Goal: Browse casually: Explore the website without a specific task or goal

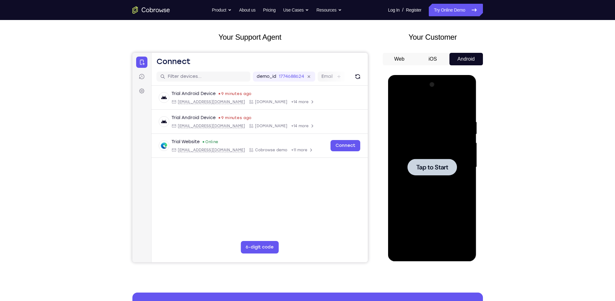
scroll to position [28, 0]
click at [412, 169] on div at bounding box center [431, 167] width 49 height 17
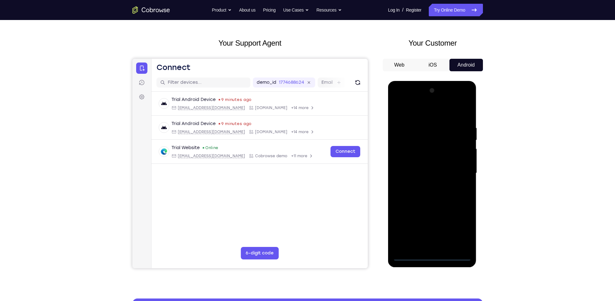
scroll to position [22, 0]
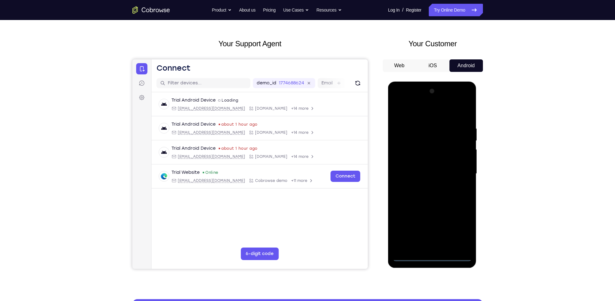
click at [431, 256] on div at bounding box center [432, 173] width 79 height 175
click at [432, 257] on div at bounding box center [432, 173] width 79 height 175
click at [457, 231] on div at bounding box center [432, 173] width 79 height 175
click at [459, 231] on div at bounding box center [432, 173] width 79 height 175
click at [463, 229] on div at bounding box center [432, 173] width 79 height 175
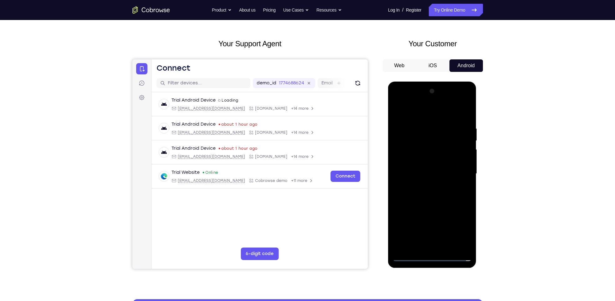
click at [415, 115] on div at bounding box center [432, 173] width 79 height 175
click at [462, 172] on div at bounding box center [432, 173] width 79 height 175
click at [425, 186] on div at bounding box center [432, 173] width 79 height 175
click at [424, 171] on div at bounding box center [432, 173] width 79 height 175
click at [424, 163] on div at bounding box center [432, 173] width 79 height 175
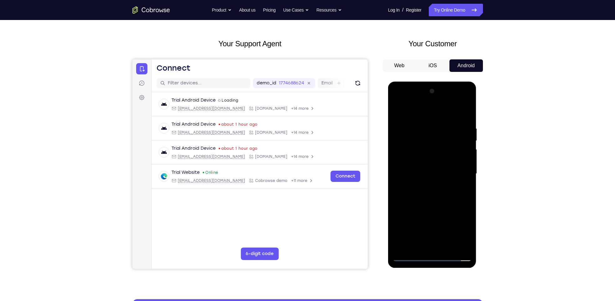
click at [427, 171] on div at bounding box center [432, 173] width 79 height 175
click at [432, 174] on div at bounding box center [432, 173] width 79 height 175
click at [432, 173] on div at bounding box center [432, 173] width 79 height 175
click at [432, 201] on div at bounding box center [432, 173] width 79 height 175
click at [434, 198] on div at bounding box center [432, 173] width 79 height 175
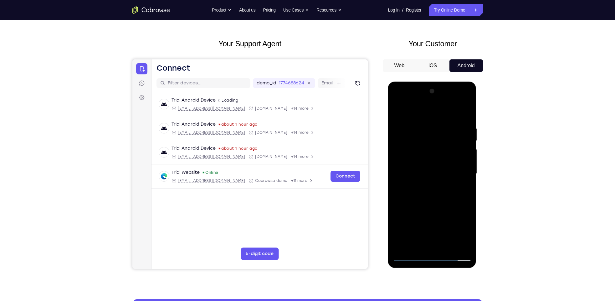
click at [434, 198] on div at bounding box center [432, 173] width 79 height 175
click at [447, 248] on div at bounding box center [432, 173] width 79 height 175
click at [436, 209] on div at bounding box center [432, 173] width 79 height 175
drag, startPoint x: 416, startPoint y: 115, endPoint x: 416, endPoint y: 78, distance: 36.9
click at [416, 82] on html "Online web based iOS Simulators and Android Emulators. Run iPhone, iPad, Mobile…" at bounding box center [432, 176] width 89 height 188
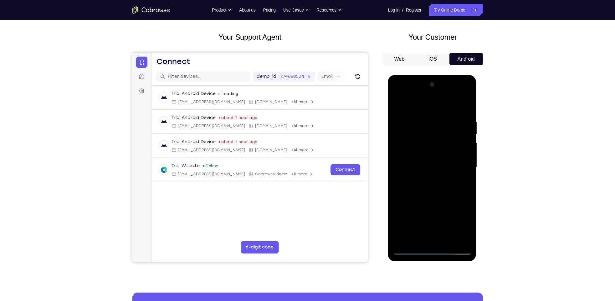
scroll to position [29, 0]
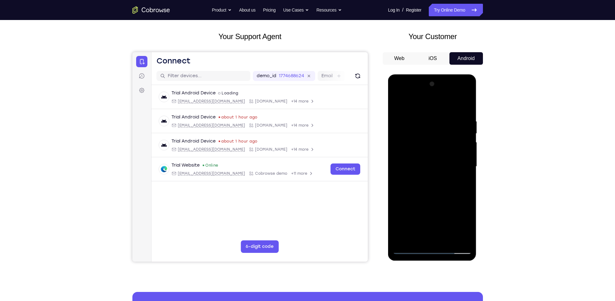
click at [400, 104] on div at bounding box center [432, 166] width 79 height 175
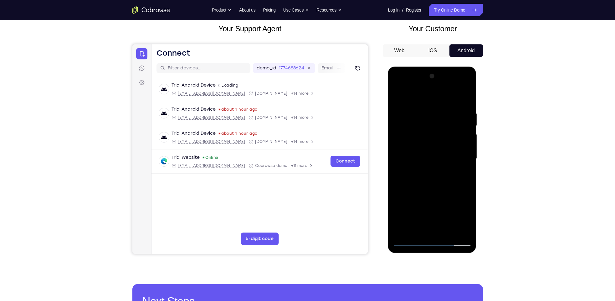
scroll to position [38, 0]
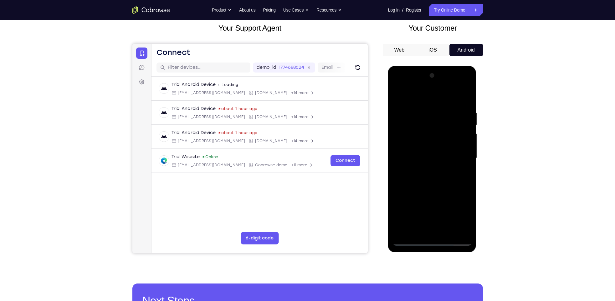
click at [469, 186] on div at bounding box center [432, 158] width 79 height 175
click at [422, 111] on div at bounding box center [432, 158] width 79 height 175
click at [465, 164] on div at bounding box center [432, 158] width 79 height 175
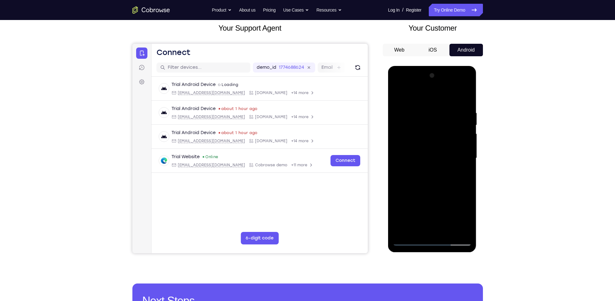
click at [465, 164] on div at bounding box center [432, 158] width 79 height 175
click at [397, 163] on div at bounding box center [432, 158] width 79 height 175
click at [467, 158] on div at bounding box center [432, 158] width 79 height 175
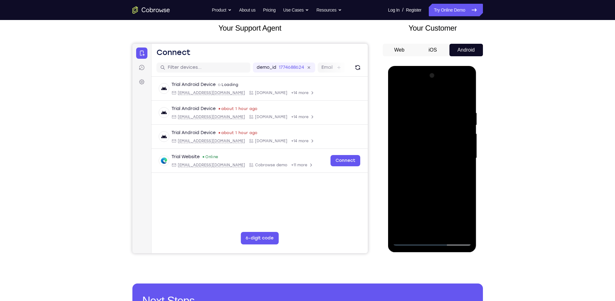
click at [469, 154] on div at bounding box center [432, 158] width 79 height 175
click at [464, 165] on div at bounding box center [432, 158] width 79 height 175
click at [465, 98] on div at bounding box center [432, 158] width 79 height 175
drag, startPoint x: 440, startPoint y: 209, endPoint x: 435, endPoint y: 73, distance: 135.9
click at [435, 73] on div at bounding box center [432, 158] width 79 height 175
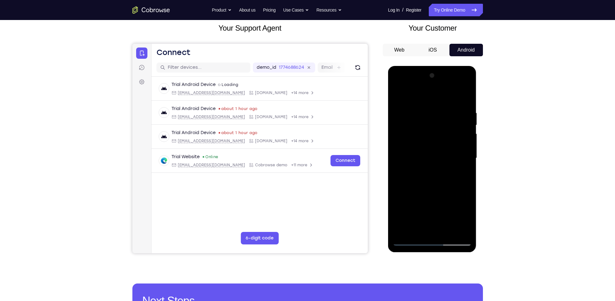
drag, startPoint x: 428, startPoint y: 195, endPoint x: 433, endPoint y: 79, distance: 116.2
click at [433, 79] on div at bounding box center [432, 158] width 79 height 175
click at [446, 233] on div at bounding box center [432, 158] width 79 height 175
click at [448, 232] on div at bounding box center [432, 158] width 79 height 175
click at [409, 242] on div at bounding box center [432, 158] width 79 height 175
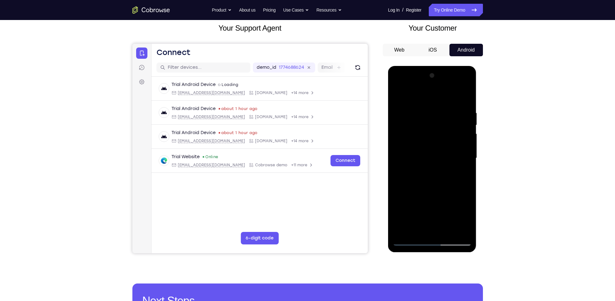
click at [411, 241] on div at bounding box center [432, 158] width 79 height 175
drag, startPoint x: 431, startPoint y: 191, endPoint x: 429, endPoint y: 44, distance: 146.1
click at [429, 66] on html "Online web based iOS Simulators and Android Emulators. Run iPhone, iPad, Mobile…" at bounding box center [432, 160] width 89 height 188
drag, startPoint x: 437, startPoint y: 187, endPoint x: 446, endPoint y: 45, distance: 141.7
click at [446, 66] on html "Online web based iOS Simulators and Android Emulators. Run iPhone, iPad, Mobile…" at bounding box center [432, 160] width 89 height 188
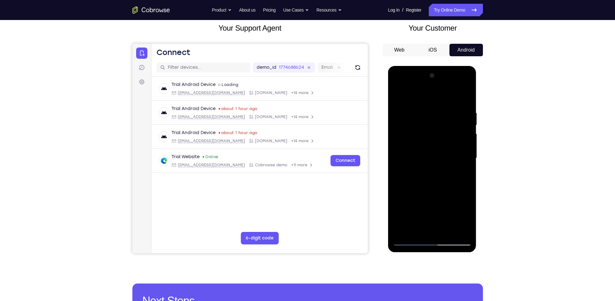
drag, startPoint x: 440, startPoint y: 172, endPoint x: 440, endPoint y: 159, distance: 13.2
click at [440, 159] on div at bounding box center [432, 158] width 79 height 175
drag, startPoint x: 436, startPoint y: 130, endPoint x: 421, endPoint y: 241, distance: 111.8
click at [421, 241] on div at bounding box center [432, 158] width 79 height 175
drag, startPoint x: 437, startPoint y: 134, endPoint x: 435, endPoint y: 161, distance: 27.7
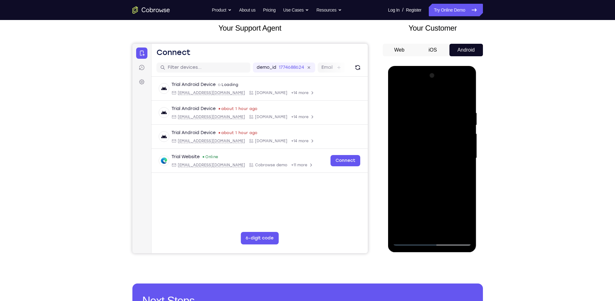
click at [435, 161] on div at bounding box center [432, 158] width 79 height 175
click at [466, 152] on div at bounding box center [432, 158] width 79 height 175
drag, startPoint x: 434, startPoint y: 132, endPoint x: 423, endPoint y: 248, distance: 117.0
click at [423, 248] on div at bounding box center [432, 159] width 89 height 187
drag, startPoint x: 432, startPoint y: 185, endPoint x: 433, endPoint y: 44, distance: 140.2
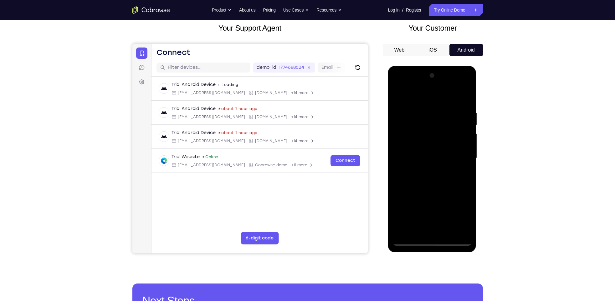
click at [433, 66] on html "Online web based iOS Simulators and Android Emulators. Run iPhone, iPad, Mobile…" at bounding box center [432, 160] width 89 height 188
drag, startPoint x: 428, startPoint y: 192, endPoint x: 423, endPoint y: 67, distance: 125.0
click at [423, 67] on div at bounding box center [432, 159] width 89 height 187
drag, startPoint x: 432, startPoint y: 204, endPoint x: 437, endPoint y: 53, distance: 151.5
click at [437, 66] on html "Online web based iOS Simulators and Android Emulators. Run iPhone, iPad, Mobile…" at bounding box center [432, 160] width 89 height 188
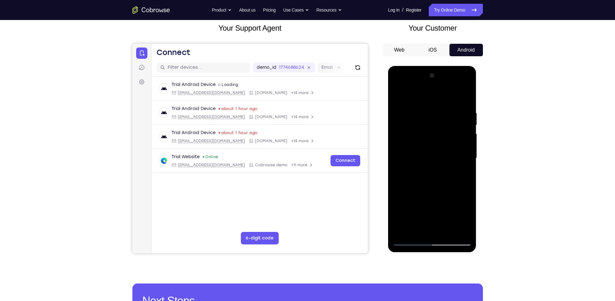
drag, startPoint x: 430, startPoint y: 198, endPoint x: 432, endPoint y: 155, distance: 42.9
click at [432, 155] on div at bounding box center [432, 158] width 79 height 175
drag, startPoint x: 429, startPoint y: 183, endPoint x: 441, endPoint y: 88, distance: 95.9
click at [441, 88] on div at bounding box center [432, 158] width 79 height 175
drag, startPoint x: 430, startPoint y: 182, endPoint x: 430, endPoint y: 173, distance: 9.4
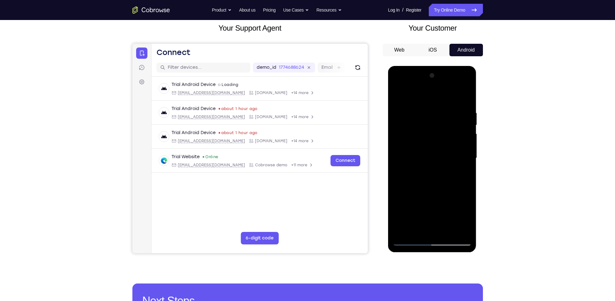
click at [430, 173] on div at bounding box center [432, 158] width 79 height 175
click at [467, 151] on div at bounding box center [432, 158] width 79 height 175
click at [468, 156] on div at bounding box center [432, 158] width 79 height 175
click at [398, 215] on div at bounding box center [432, 158] width 79 height 175
drag, startPoint x: 439, startPoint y: 194, endPoint x: 439, endPoint y: 44, distance: 149.3
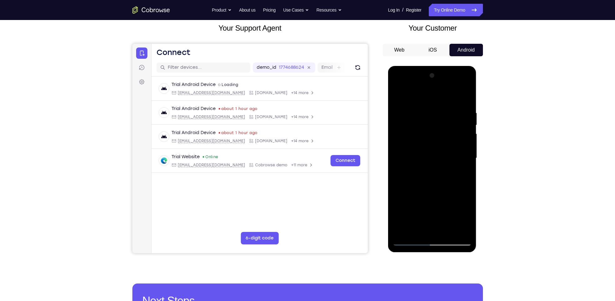
click at [439, 66] on html "Online web based iOS Simulators and Android Emulators. Run iPhone, iPad, Mobile…" at bounding box center [432, 160] width 89 height 188
drag, startPoint x: 441, startPoint y: 198, endPoint x: 444, endPoint y: 139, distance: 59.6
click at [444, 139] on div at bounding box center [432, 158] width 79 height 175
drag, startPoint x: 440, startPoint y: 190, endPoint x: 443, endPoint y: 151, distance: 39.6
click at [443, 151] on div at bounding box center [432, 158] width 79 height 175
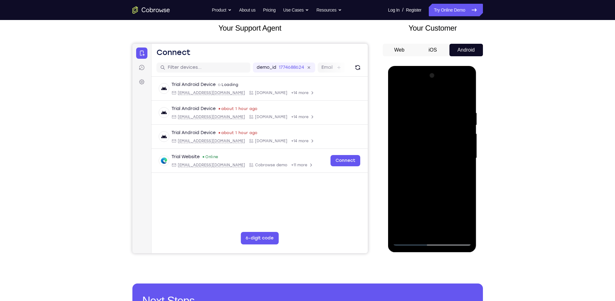
drag, startPoint x: 425, startPoint y: 191, endPoint x: 429, endPoint y: 152, distance: 38.3
click at [429, 152] on div at bounding box center [432, 158] width 79 height 175
click at [397, 198] on div at bounding box center [432, 158] width 79 height 175
click at [398, 161] on div at bounding box center [432, 158] width 79 height 175
drag, startPoint x: 442, startPoint y: 185, endPoint x: 440, endPoint y: 102, distance: 83.0
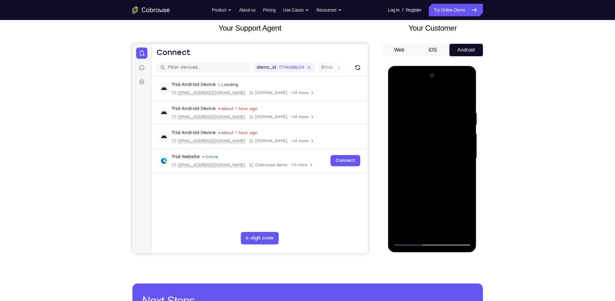
click at [440, 102] on div at bounding box center [432, 158] width 79 height 175
drag, startPoint x: 439, startPoint y: 205, endPoint x: 438, endPoint y: 111, distance: 93.9
click at [438, 111] on div at bounding box center [432, 158] width 79 height 175
drag, startPoint x: 427, startPoint y: 207, endPoint x: 431, endPoint y: 48, distance: 158.7
click at [431, 66] on html "Online web based iOS Simulators and Android Emulators. Run iPhone, iPad, Mobile…" at bounding box center [432, 160] width 89 height 188
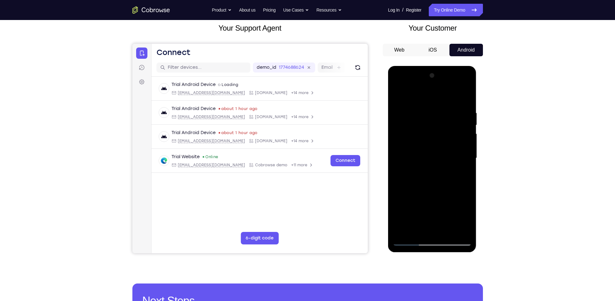
drag, startPoint x: 423, startPoint y: 195, endPoint x: 417, endPoint y: 44, distance: 150.3
click at [417, 66] on html "Online web based iOS Simulators and Android Emulators. Run iPhone, iPad, Mobile…" at bounding box center [432, 160] width 89 height 188
drag, startPoint x: 443, startPoint y: 181, endPoint x: 451, endPoint y: 44, distance: 137.3
click at [451, 66] on html "Online web based iOS Simulators and Android Emulators. Run iPhone, iPad, Mobile…" at bounding box center [432, 160] width 89 height 188
drag, startPoint x: 429, startPoint y: 201, endPoint x: 432, endPoint y: 44, distance: 156.5
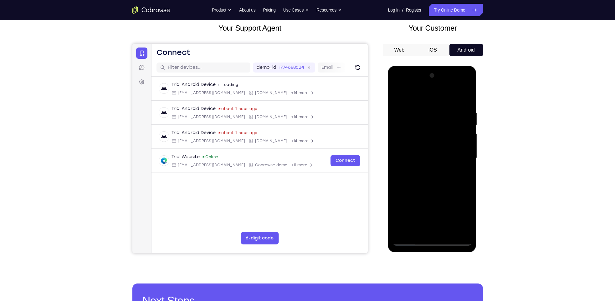
click at [432, 66] on html "Online web based iOS Simulators and Android Emulators. Run iPhone, iPad, Mobile…" at bounding box center [432, 160] width 89 height 188
drag, startPoint x: 427, startPoint y: 211, endPoint x: 429, endPoint y: 96, distance: 115.5
click at [429, 96] on div at bounding box center [432, 158] width 79 height 175
drag, startPoint x: 436, startPoint y: 122, endPoint x: 428, endPoint y: 188, distance: 66.5
click at [428, 188] on div at bounding box center [432, 158] width 79 height 175
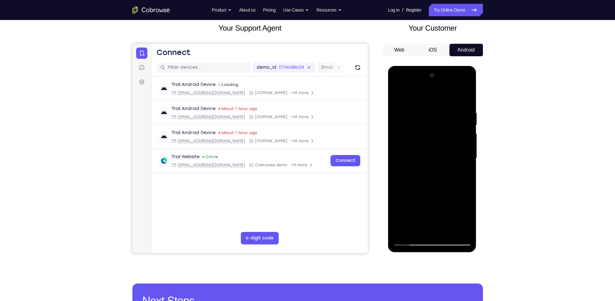
click at [469, 197] on div at bounding box center [432, 158] width 79 height 175
click at [430, 183] on div at bounding box center [432, 158] width 79 height 175
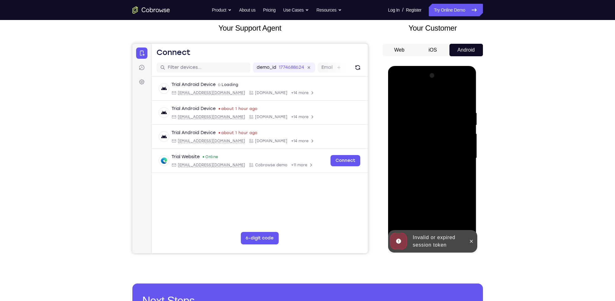
click at [430, 183] on div at bounding box center [432, 158] width 79 height 175
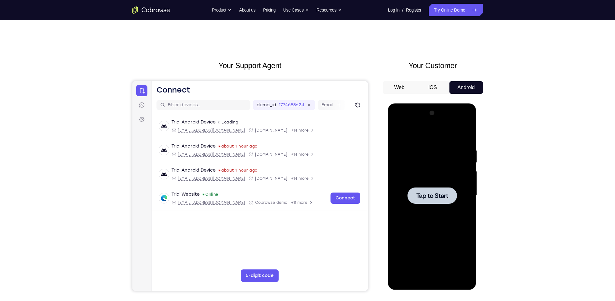
click at [401, 172] on div at bounding box center [432, 195] width 79 height 175
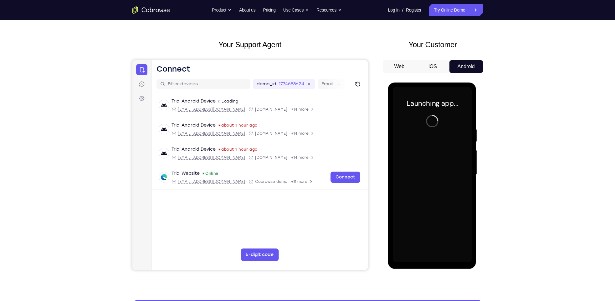
scroll to position [22, 0]
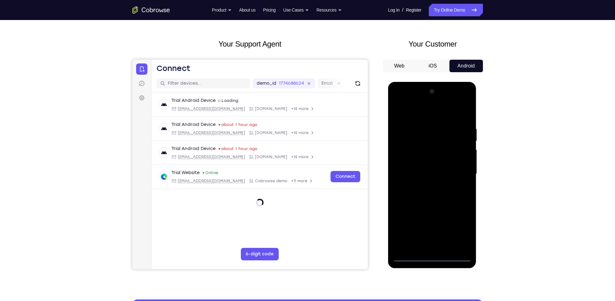
click at [432, 255] on div at bounding box center [432, 174] width 79 height 175
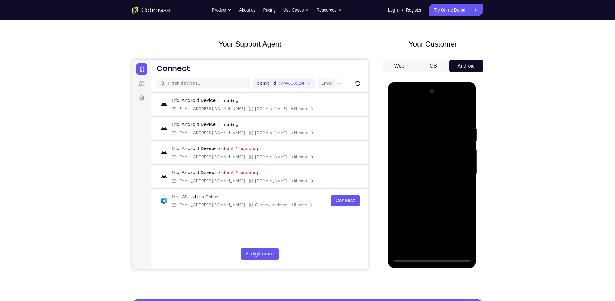
click at [464, 229] on div at bounding box center [432, 174] width 79 height 175
click at [416, 117] on div at bounding box center [432, 174] width 79 height 175
click at [458, 171] on div at bounding box center [432, 174] width 79 height 175
click at [423, 187] on div at bounding box center [432, 174] width 79 height 175
click at [430, 161] on div at bounding box center [432, 174] width 79 height 175
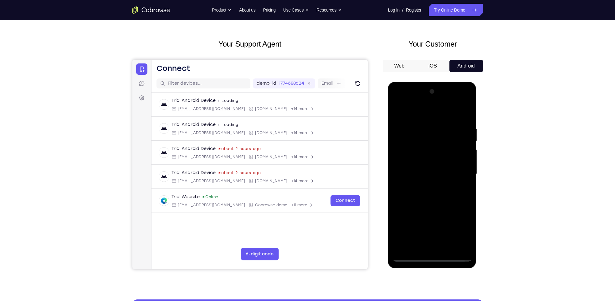
click at [432, 172] on div at bounding box center [432, 174] width 79 height 175
click at [433, 186] on div at bounding box center [432, 174] width 79 height 175
click at [433, 159] on div at bounding box center [432, 174] width 79 height 175
click at [425, 122] on div at bounding box center [432, 174] width 79 height 175
click at [457, 246] on div at bounding box center [432, 174] width 79 height 175
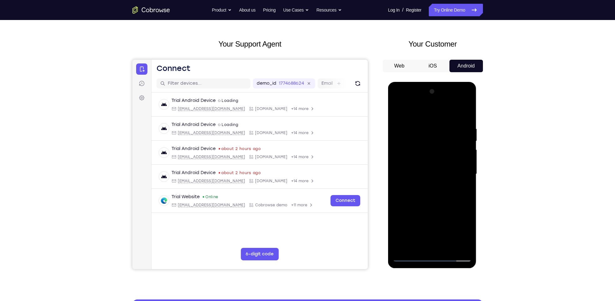
click at [465, 116] on div at bounding box center [432, 174] width 79 height 175
click at [444, 125] on div at bounding box center [432, 174] width 79 height 175
click at [456, 246] on div at bounding box center [432, 174] width 79 height 175
click at [466, 169] on div at bounding box center [432, 174] width 79 height 175
click at [466, 171] on div at bounding box center [432, 174] width 79 height 175
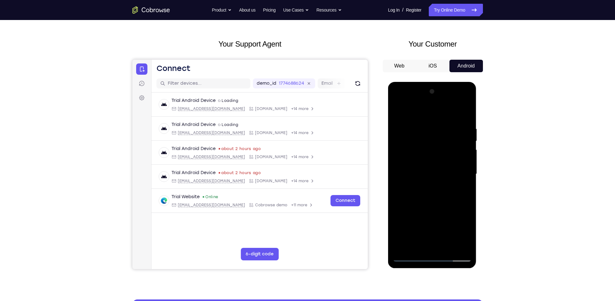
click at [466, 114] on div at bounding box center [432, 174] width 79 height 175
click at [447, 248] on div at bounding box center [432, 174] width 79 height 175
click at [438, 206] on div at bounding box center [432, 174] width 79 height 175
drag, startPoint x: 439, startPoint y: 159, endPoint x: 438, endPoint y: 283, distance: 124.6
click at [438, 270] on html "Online web based iOS Simulators and Android Emulators. Run iPhone, iPad, Mobile…" at bounding box center [432, 176] width 89 height 188
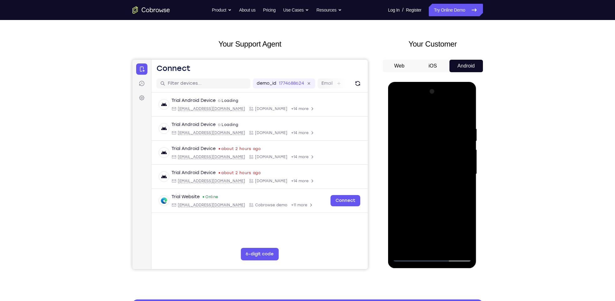
drag, startPoint x: 436, startPoint y: 159, endPoint x: 412, endPoint y: 287, distance: 130.2
click at [412, 270] on html "Online web based iOS Simulators and Android Emulators. Run iPhone, iPad, Mobile…" at bounding box center [432, 176] width 89 height 188
drag, startPoint x: 436, startPoint y: 130, endPoint x: 424, endPoint y: 287, distance: 157.2
click at [424, 270] on html "Online web based iOS Simulators and Android Emulators. Run iPhone, iPad, Mobile…" at bounding box center [432, 176] width 89 height 188
click at [399, 110] on div at bounding box center [432, 174] width 79 height 175
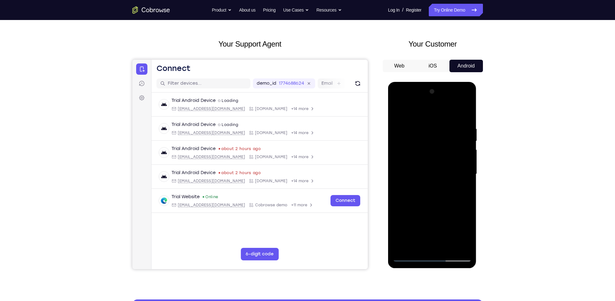
drag, startPoint x: 428, startPoint y: 191, endPoint x: 427, endPoint y: 139, distance: 51.7
click at [427, 139] on div at bounding box center [432, 174] width 79 height 175
drag, startPoint x: 426, startPoint y: 200, endPoint x: 436, endPoint y: 115, distance: 85.5
click at [436, 115] on div at bounding box center [432, 174] width 79 height 175
drag, startPoint x: 432, startPoint y: 186, endPoint x: 440, endPoint y: 61, distance: 125.7
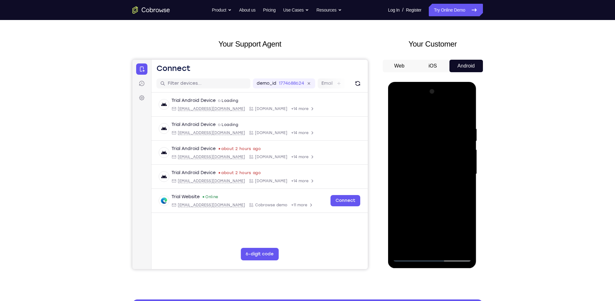
click at [440, 82] on html "Online web based iOS Simulators and Android Emulators. Run iPhone, iPad, Mobile…" at bounding box center [432, 176] width 89 height 188
drag, startPoint x: 427, startPoint y: 205, endPoint x: 435, endPoint y: 115, distance: 90.5
click at [435, 115] on div at bounding box center [432, 174] width 79 height 175
drag, startPoint x: 446, startPoint y: 171, endPoint x: 454, endPoint y: 61, distance: 110.5
click at [454, 82] on html "Online web based iOS Simulators and Android Emulators. Run iPhone, iPad, Mobile…" at bounding box center [432, 176] width 89 height 188
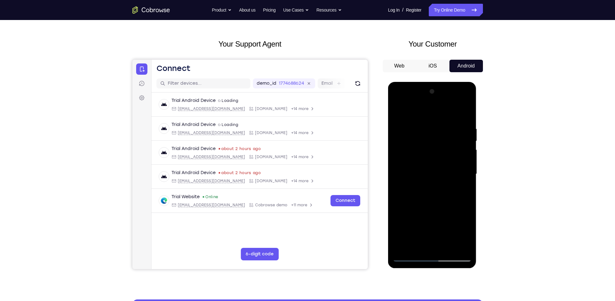
click at [397, 234] on div at bounding box center [432, 174] width 79 height 175
drag, startPoint x: 432, startPoint y: 163, endPoint x: 431, endPoint y: 238, distance: 74.2
click at [431, 238] on div at bounding box center [432, 174] width 79 height 175
drag, startPoint x: 436, startPoint y: 167, endPoint x: 430, endPoint y: 256, distance: 89.1
click at [430, 256] on div at bounding box center [432, 174] width 79 height 175
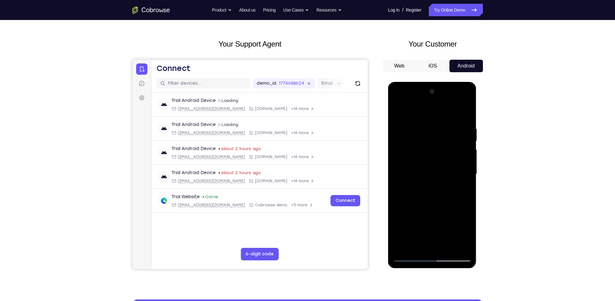
drag, startPoint x: 441, startPoint y: 156, endPoint x: 441, endPoint y: 237, distance: 80.7
click at [441, 237] on div at bounding box center [432, 174] width 79 height 175
drag, startPoint x: 433, startPoint y: 205, endPoint x: 436, endPoint y: 117, distance: 87.7
click at [436, 117] on div at bounding box center [432, 174] width 79 height 175
click at [467, 196] on div at bounding box center [432, 174] width 79 height 175
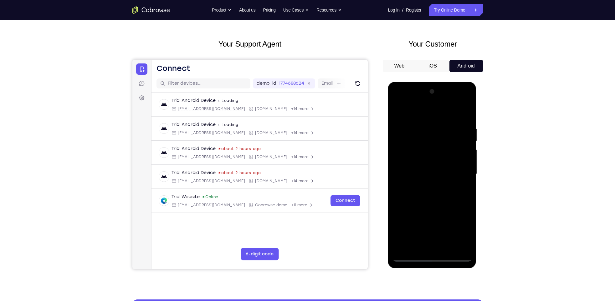
drag, startPoint x: 433, startPoint y: 197, endPoint x: 448, endPoint y: 109, distance: 88.6
click at [448, 109] on div at bounding box center [432, 174] width 79 height 175
drag, startPoint x: 437, startPoint y: 196, endPoint x: 447, endPoint y: 95, distance: 101.5
click at [447, 95] on div at bounding box center [432, 174] width 79 height 175
drag, startPoint x: 440, startPoint y: 207, endPoint x: 449, endPoint y: 91, distance: 116.4
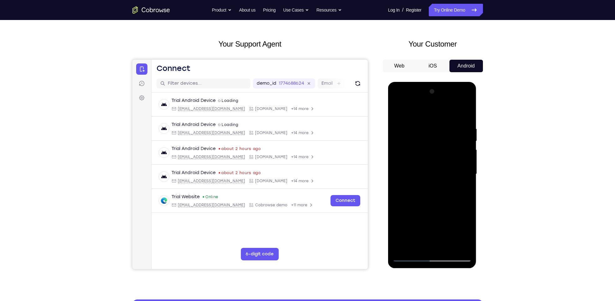
click at [449, 91] on div at bounding box center [432, 174] width 79 height 175
drag, startPoint x: 434, startPoint y: 222, endPoint x: 438, endPoint y: 78, distance: 144.6
click at [438, 82] on html "Online web based iOS Simulators and Android Emulators. Run iPhone, iPad, Mobile…" at bounding box center [432, 176] width 89 height 188
drag, startPoint x: 435, startPoint y: 204, endPoint x: 434, endPoint y: 157, distance: 47.0
click at [434, 157] on div at bounding box center [432, 174] width 79 height 175
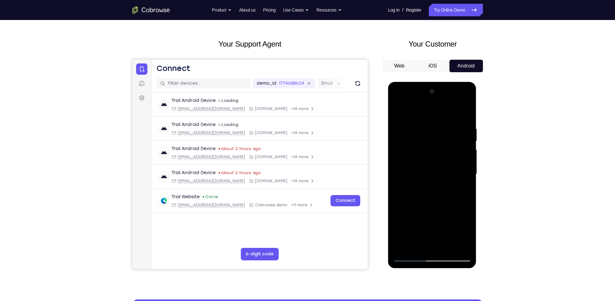
click at [398, 188] on div at bounding box center [432, 174] width 79 height 175
drag, startPoint x: 439, startPoint y: 201, endPoint x: 447, endPoint y: 88, distance: 113.8
click at [447, 88] on div at bounding box center [432, 174] width 79 height 175
drag, startPoint x: 434, startPoint y: 209, endPoint x: 451, endPoint y: 130, distance: 80.8
click at [451, 130] on div at bounding box center [432, 174] width 79 height 175
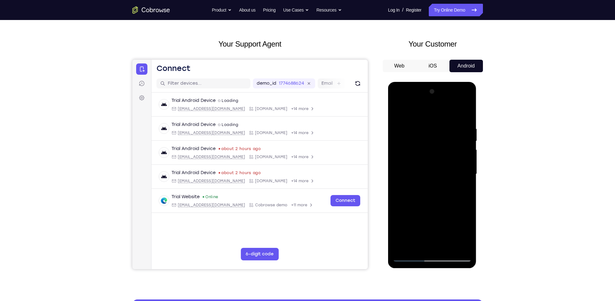
click at [399, 207] on div at bounding box center [432, 174] width 79 height 175
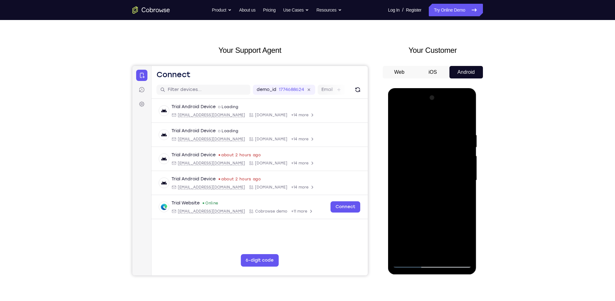
drag, startPoint x: 436, startPoint y: 164, endPoint x: 431, endPoint y: 96, distance: 68.1
click at [431, 96] on div at bounding box center [432, 180] width 79 height 175
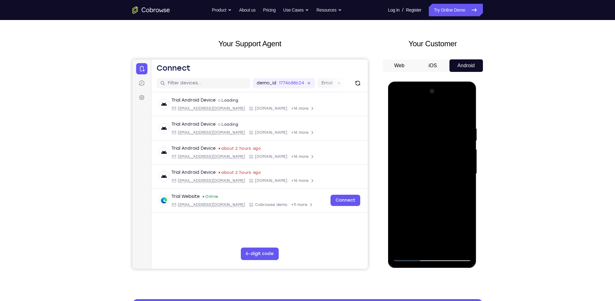
scroll to position [22, 0]
drag, startPoint x: 437, startPoint y: 213, endPoint x: 431, endPoint y: 75, distance: 138.4
click at [431, 82] on html "Online web based iOS Simulators and Android Emulators. Run iPhone, iPad, Mobile…" at bounding box center [432, 176] width 89 height 188
drag, startPoint x: 431, startPoint y: 217, endPoint x: 439, endPoint y: 64, distance: 153.2
click at [439, 82] on html "Online web based iOS Simulators and Android Emulators. Run iPhone, iPad, Mobile…" at bounding box center [432, 176] width 89 height 188
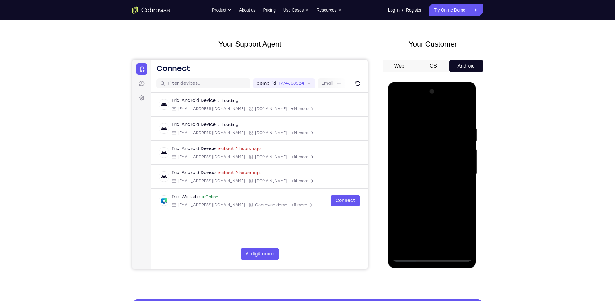
drag, startPoint x: 447, startPoint y: 196, endPoint x: 472, endPoint y: -26, distance: 223.5
click at [472, 82] on html "Online web based iOS Simulators and Android Emulators. Run iPhone, iPad, Mobile…" at bounding box center [432, 176] width 89 height 188
click at [463, 247] on div at bounding box center [432, 174] width 79 height 175
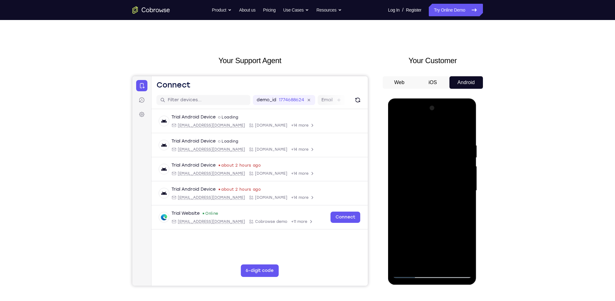
scroll to position [5, 0]
click at [404, 264] on div at bounding box center [432, 191] width 79 height 175
click at [467, 128] on div at bounding box center [432, 191] width 79 height 175
